Goal: Check status

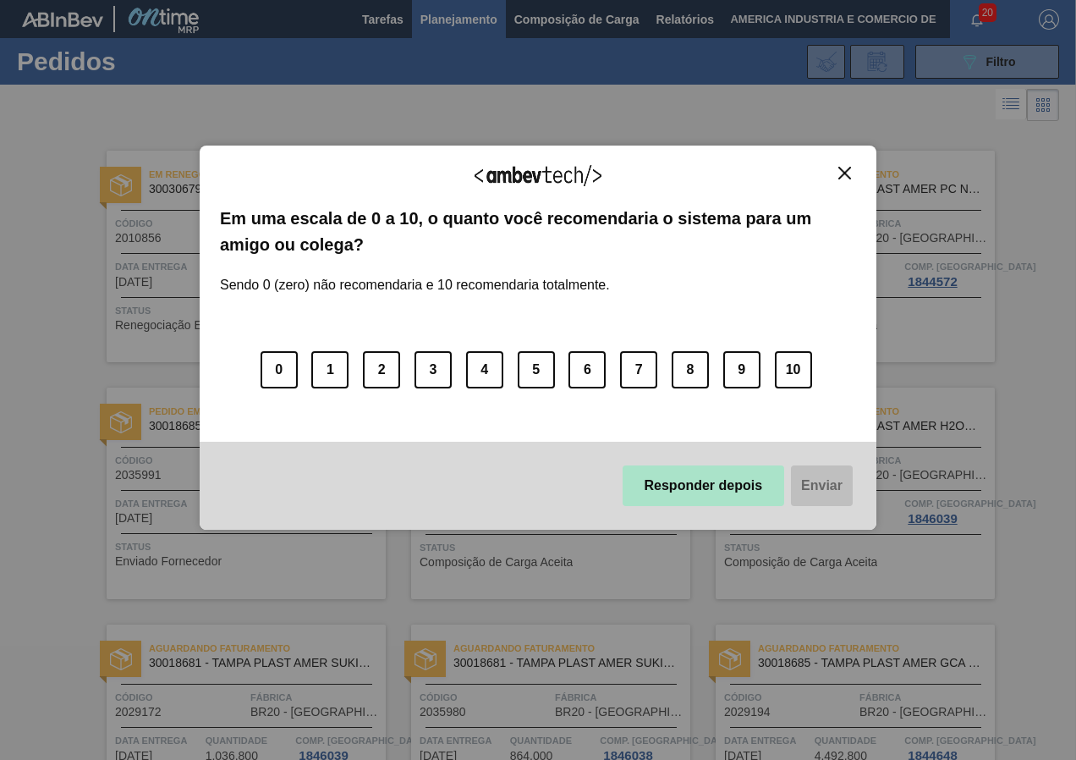
click at [691, 486] on button "Responder depois" at bounding box center [704, 485] width 162 height 41
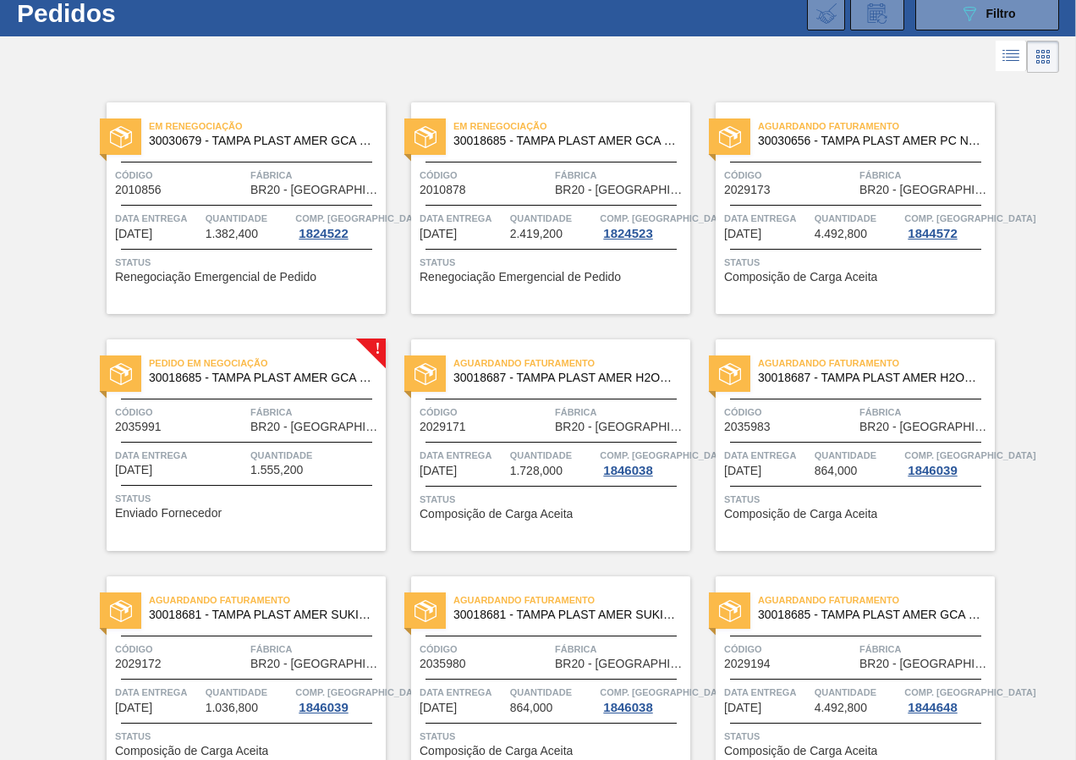
scroll to position [20, 0]
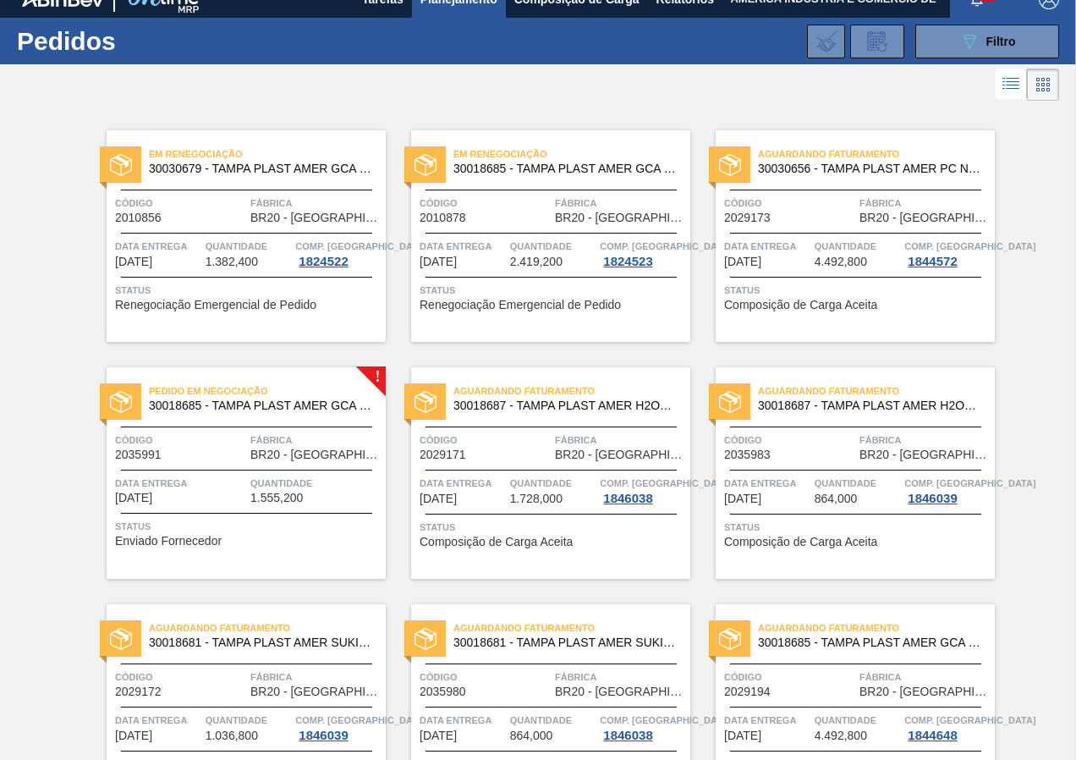
click at [250, 538] on div "Status Enviado Fornecedor" at bounding box center [248, 531] width 266 height 27
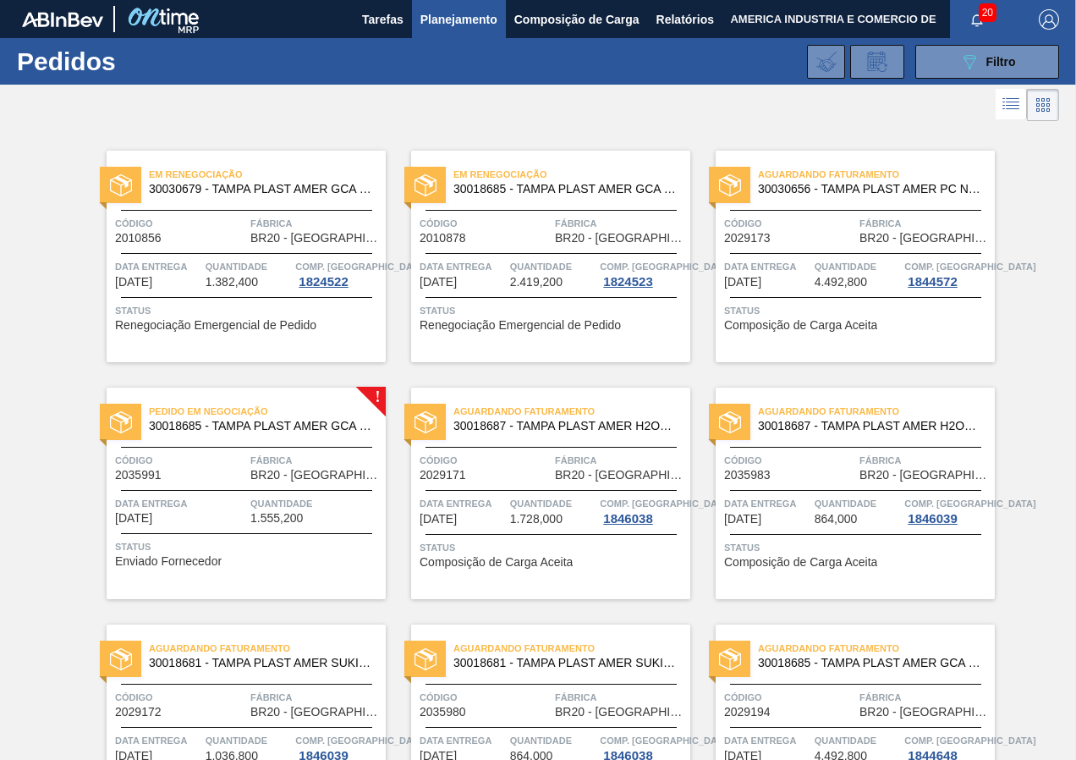
click at [348, 552] on span "Status" at bounding box center [248, 546] width 266 height 17
